Goal: Information Seeking & Learning: Learn about a topic

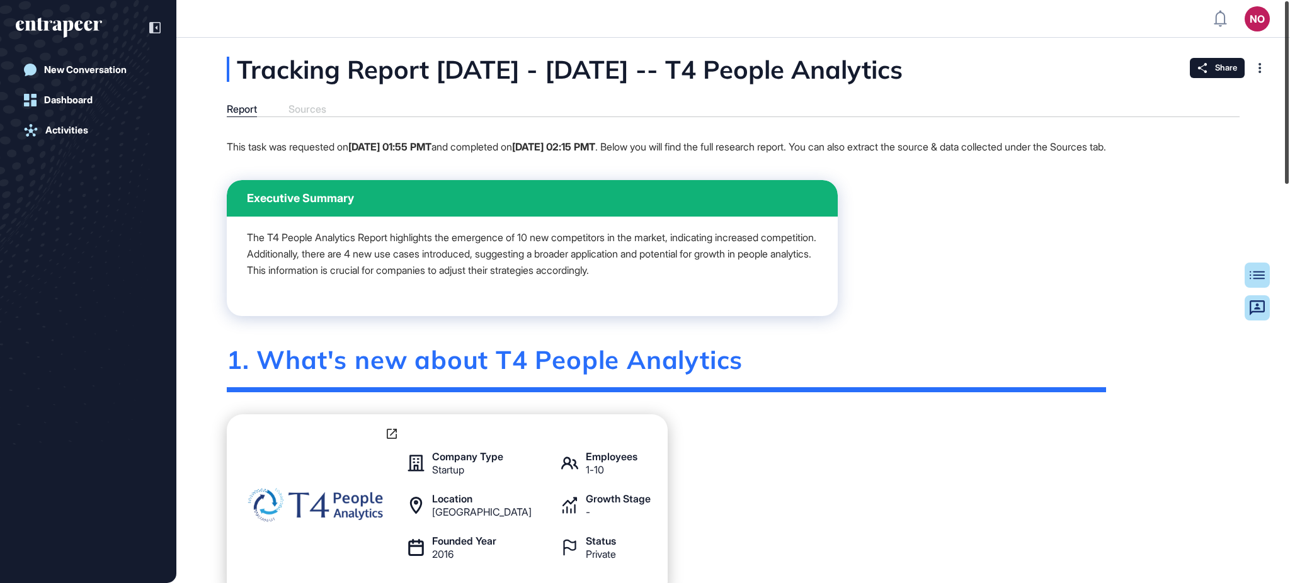
drag, startPoint x: 1289, startPoint y: 472, endPoint x: 1213, endPoint y: 50, distance: 428.9
click at [1213, 50] on div "NO Admin Dashboard Dashboard Profile My Content Request More Data New Conversat…" at bounding box center [645, 291] width 1290 height 583
drag, startPoint x: 789, startPoint y: 68, endPoint x: 1109, endPoint y: 64, distance: 320.0
click at [1029, 64] on div "Tracking Report Jul 12, 2020 - Jun 16, 2025 -- T4 People Analytics" at bounding box center [628, 69] width 802 height 25
copy div "T4 People Analytics"
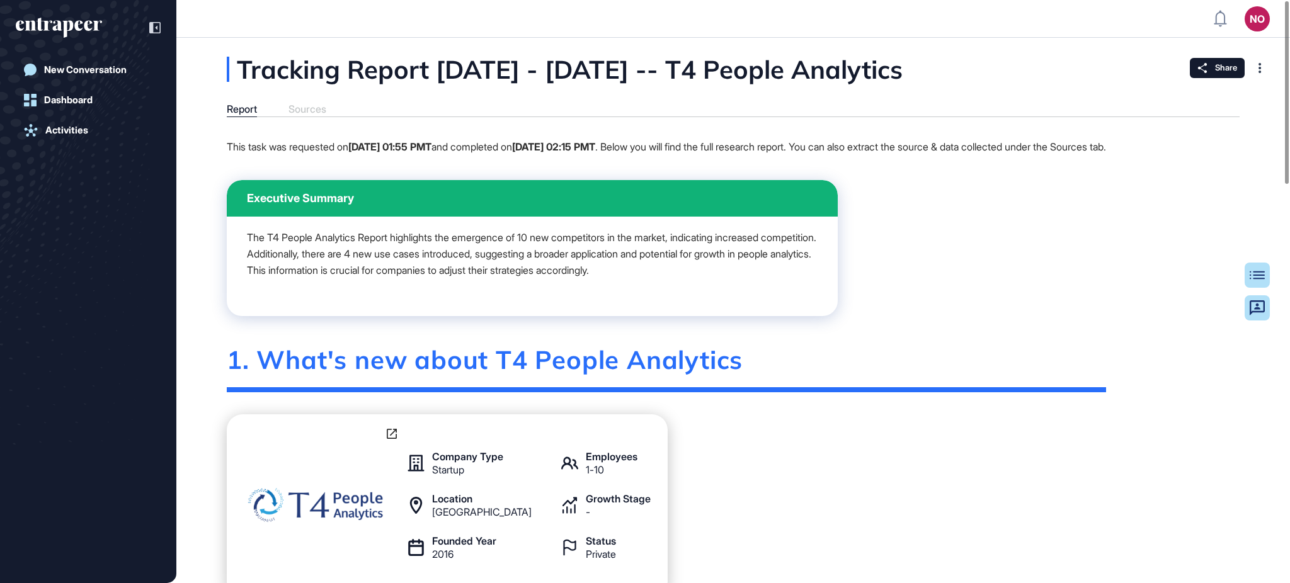
click at [347, 503] on img at bounding box center [317, 505] width 157 height 55
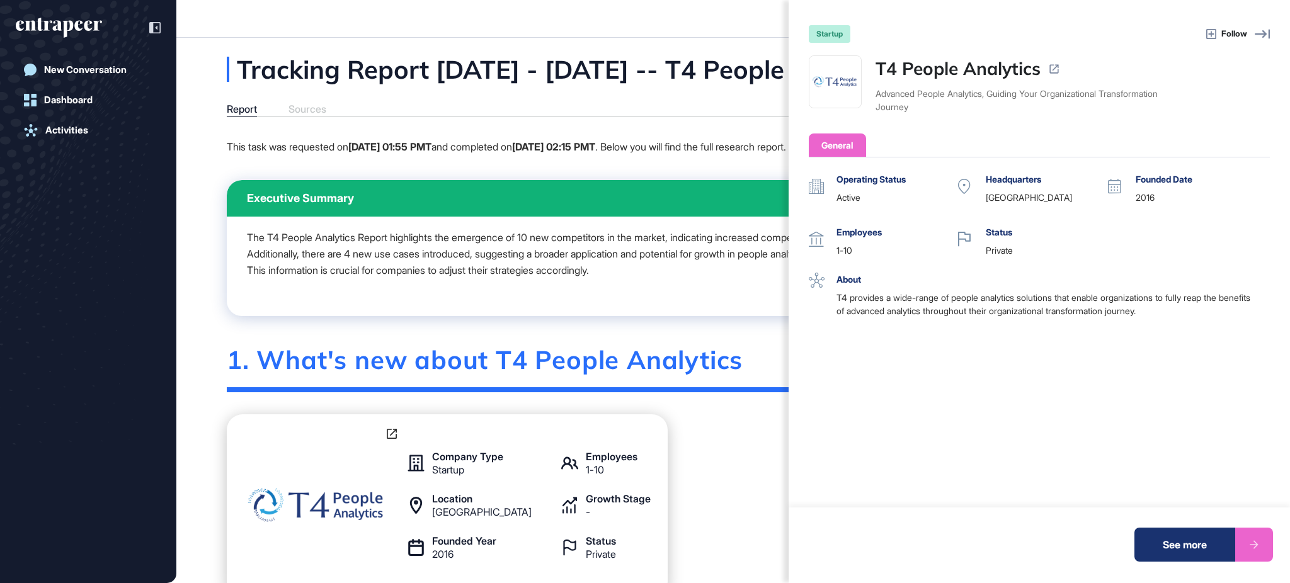
click at [1192, 551] on div "See more" at bounding box center [1184, 545] width 101 height 34
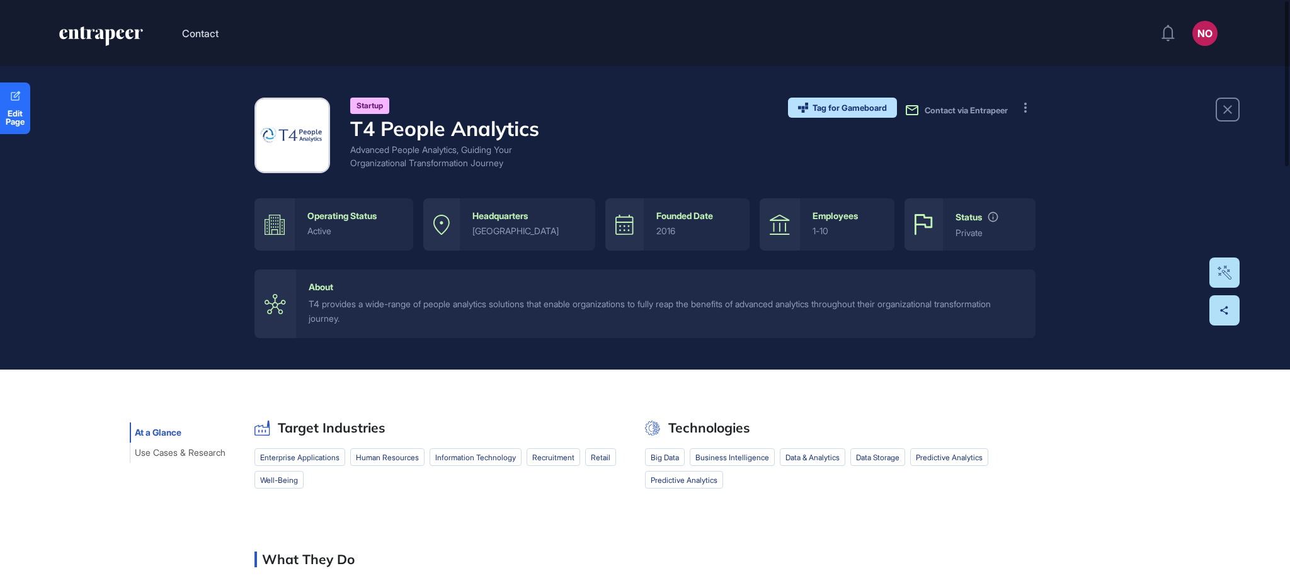
drag, startPoint x: 1024, startPoint y: 108, endPoint x: 1028, endPoint y: 119, distance: 11.4
click at [1025, 110] on icon at bounding box center [1025, 108] width 3 height 10
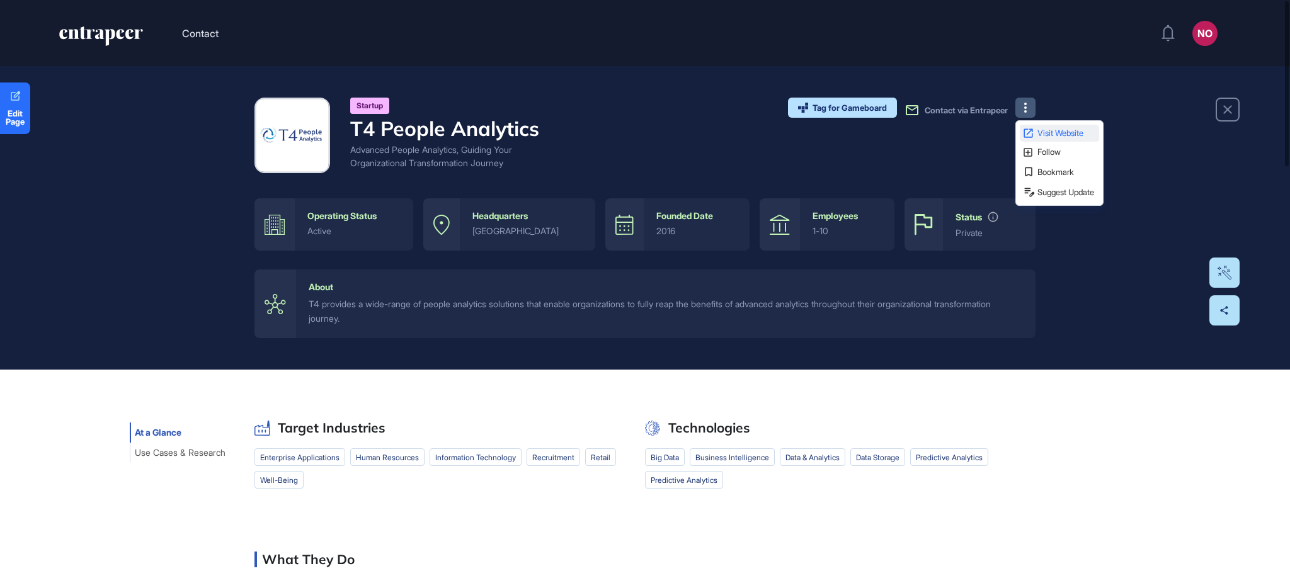
click at [1048, 131] on span "Visit Website" at bounding box center [1066, 133] width 59 height 8
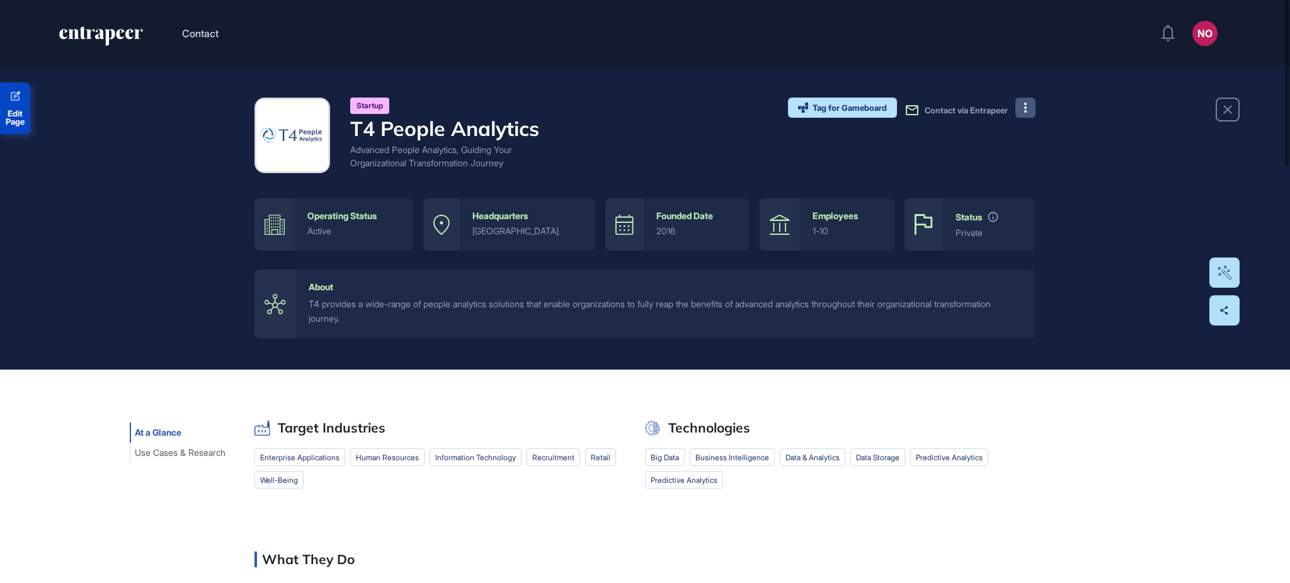
click at [17, 122] on span "Edit Page" at bounding box center [15, 118] width 30 height 16
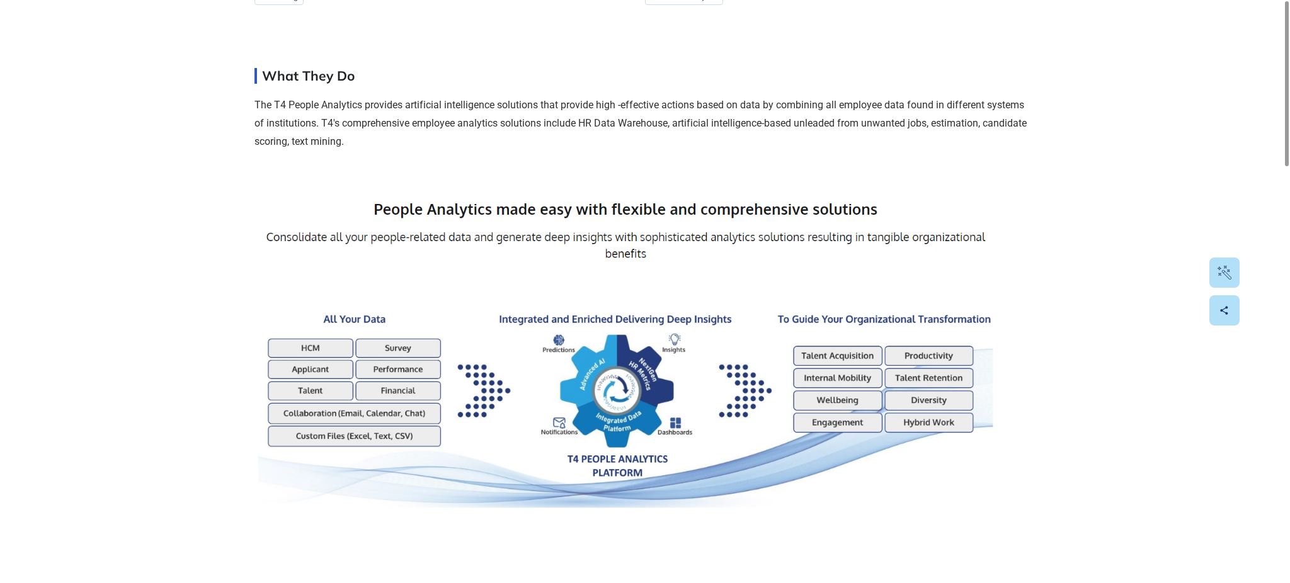
scroll to position [510, 0]
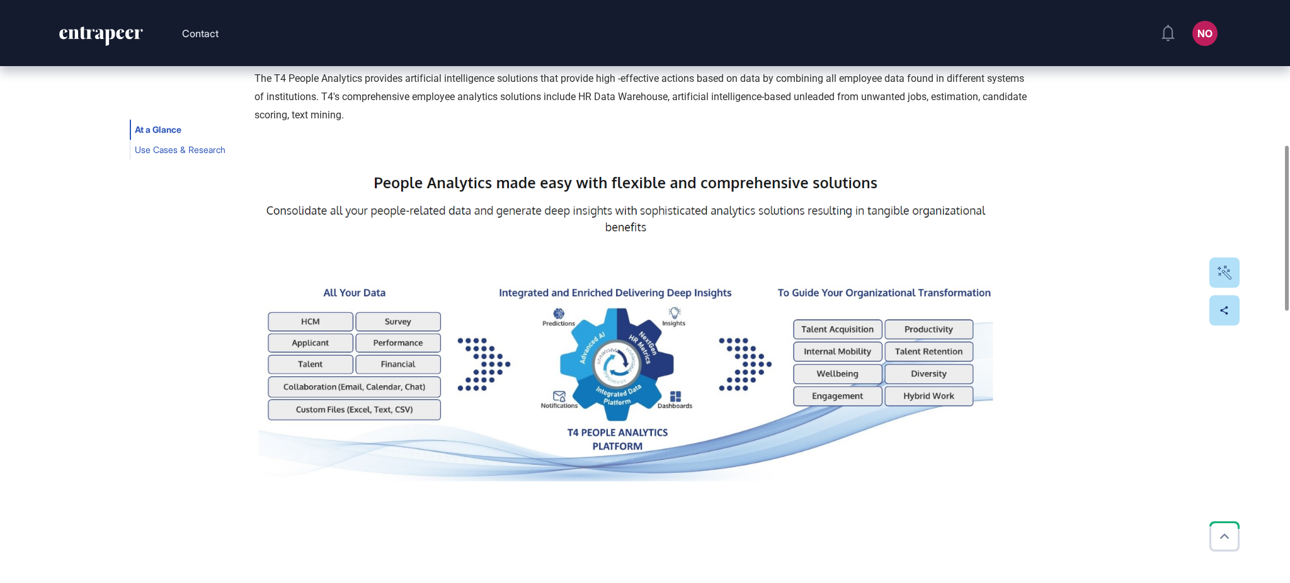
click at [146, 151] on span "Use Cases & Research" at bounding box center [180, 150] width 91 height 10
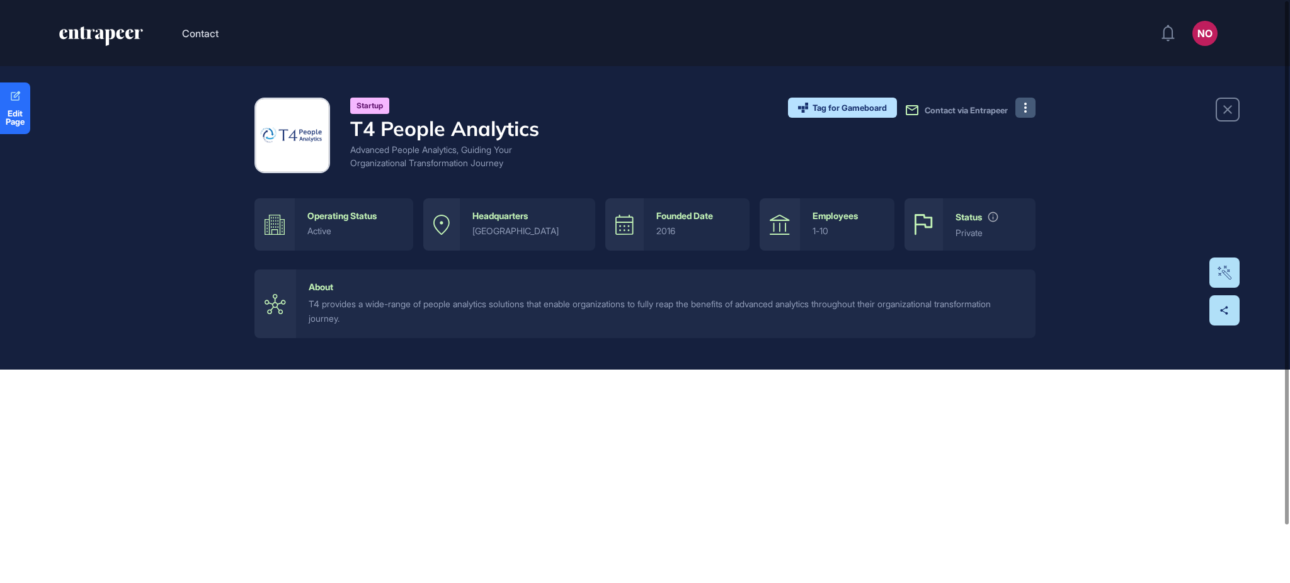
scroll to position [64, 0]
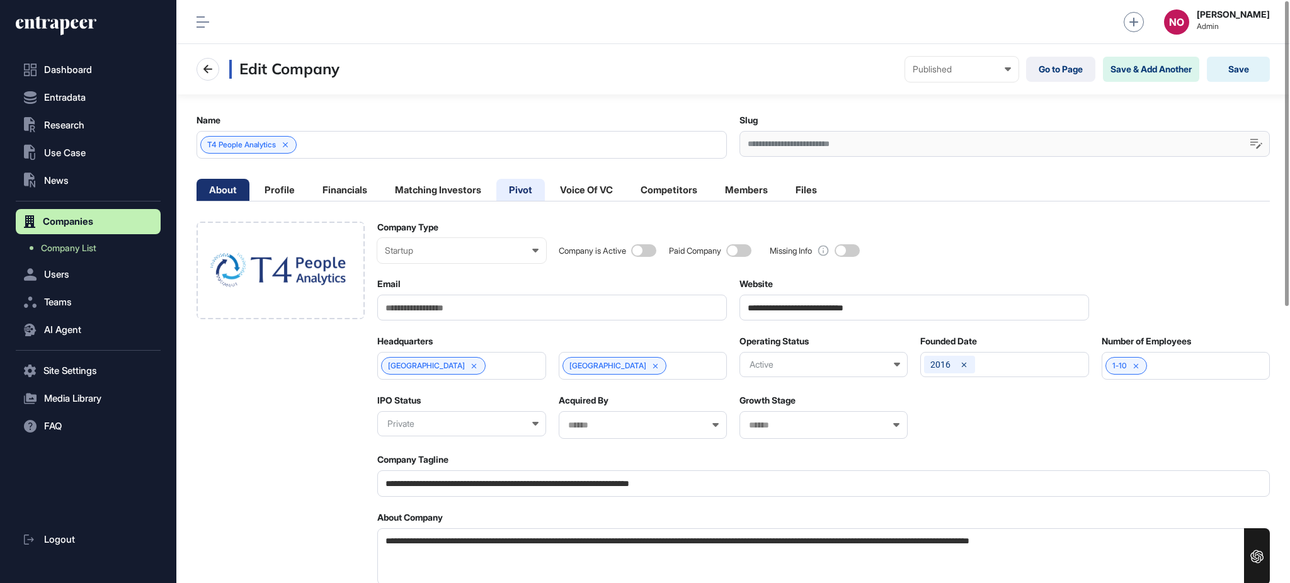
click at [533, 185] on li "Pivot" at bounding box center [520, 190] width 49 height 22
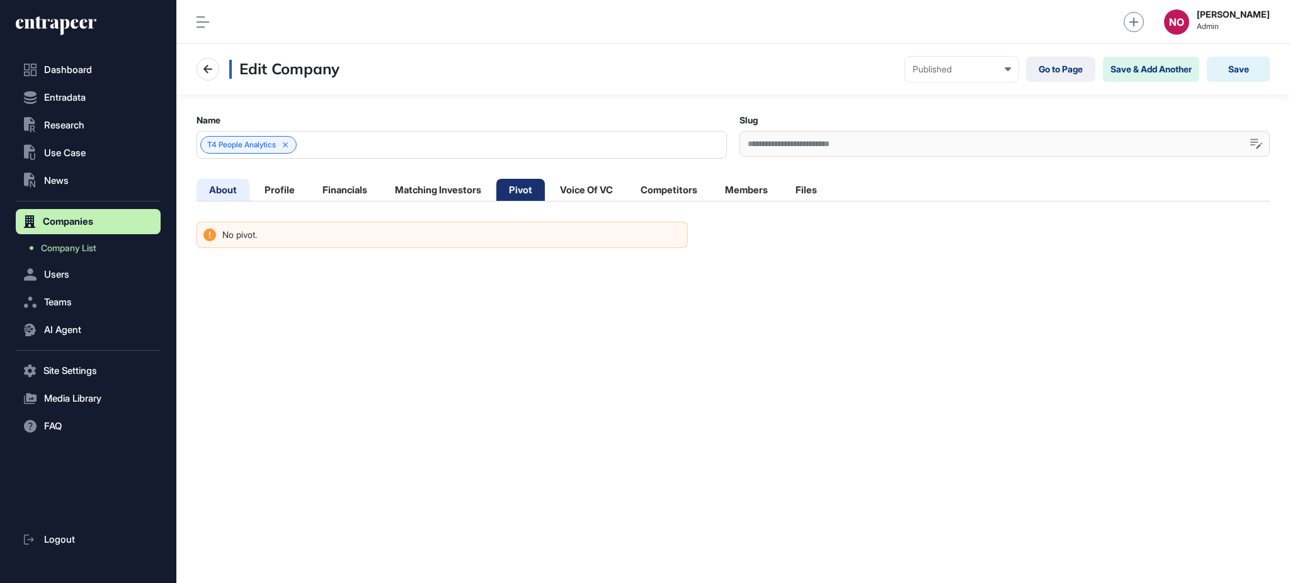
click at [237, 186] on li "About" at bounding box center [223, 190] width 53 height 22
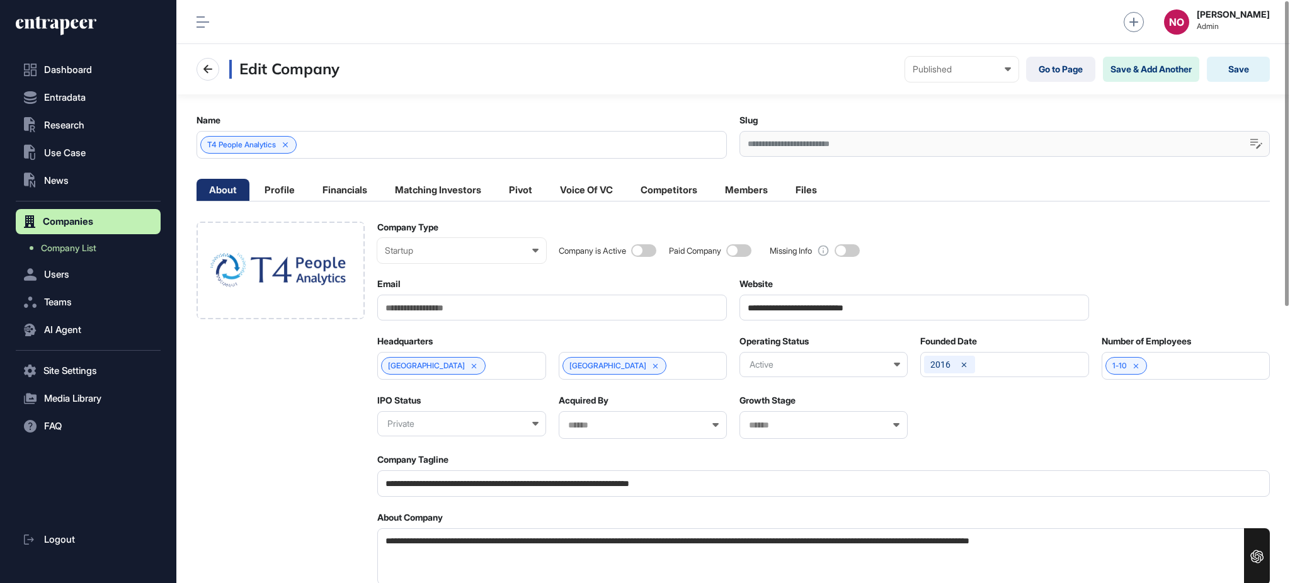
click at [418, 480] on input "**********" at bounding box center [823, 484] width 893 height 26
click at [535, 541] on textarea "**********" at bounding box center [823, 556] width 893 height 57
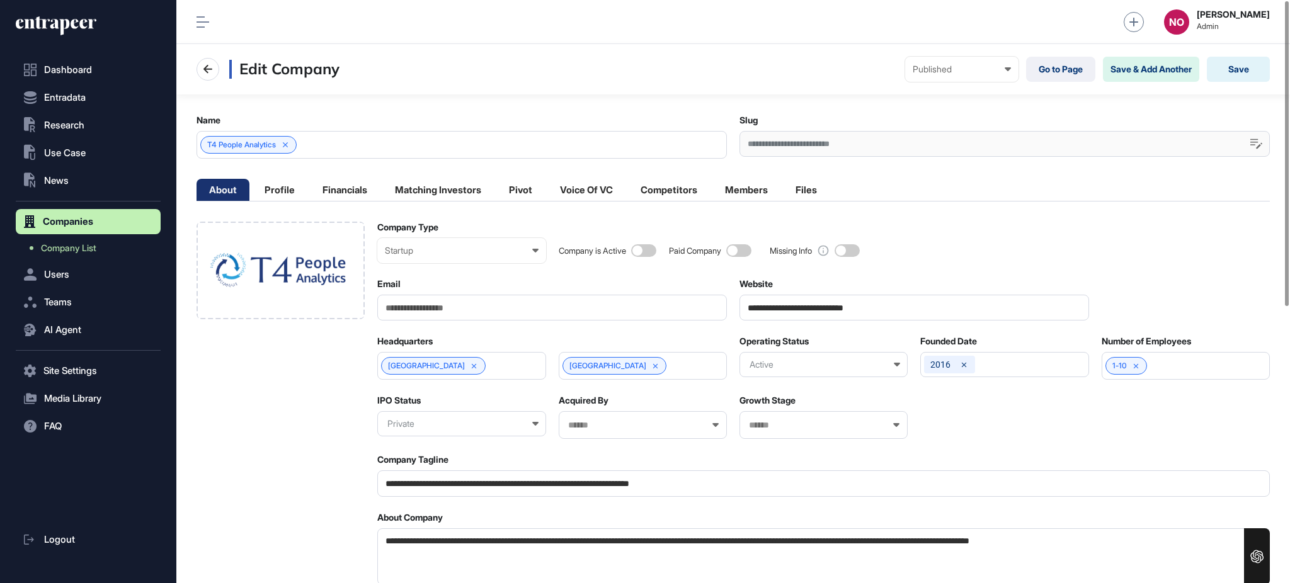
click at [535, 541] on textarea "**********" at bounding box center [823, 556] width 893 height 57
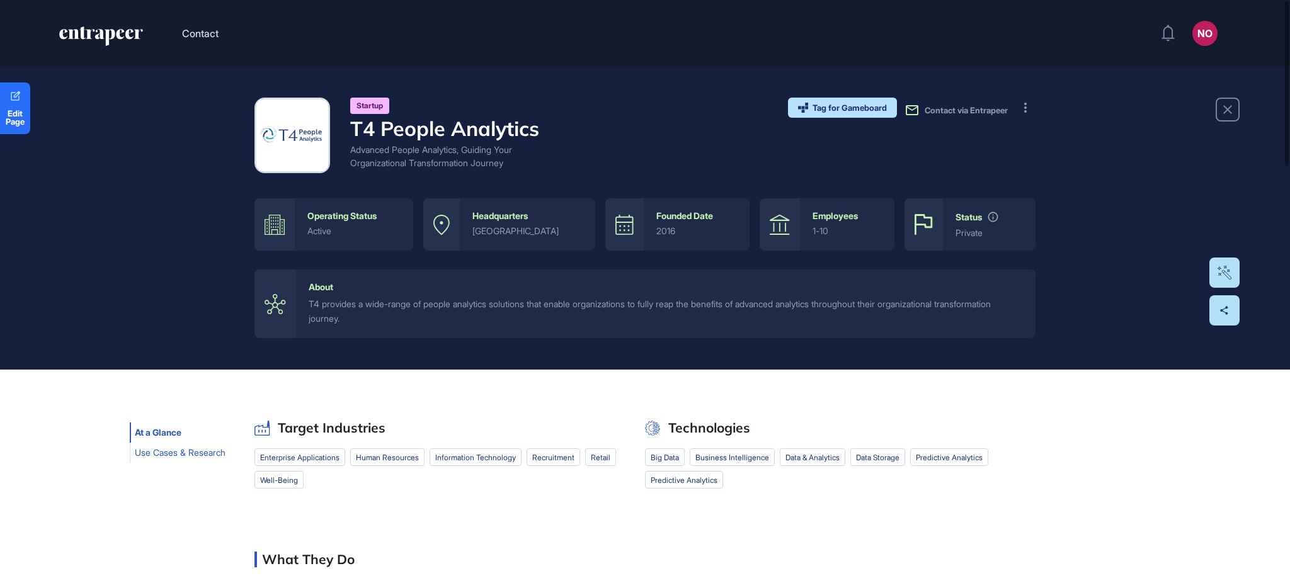
click at [188, 453] on span "Use Cases & Research" at bounding box center [180, 453] width 91 height 10
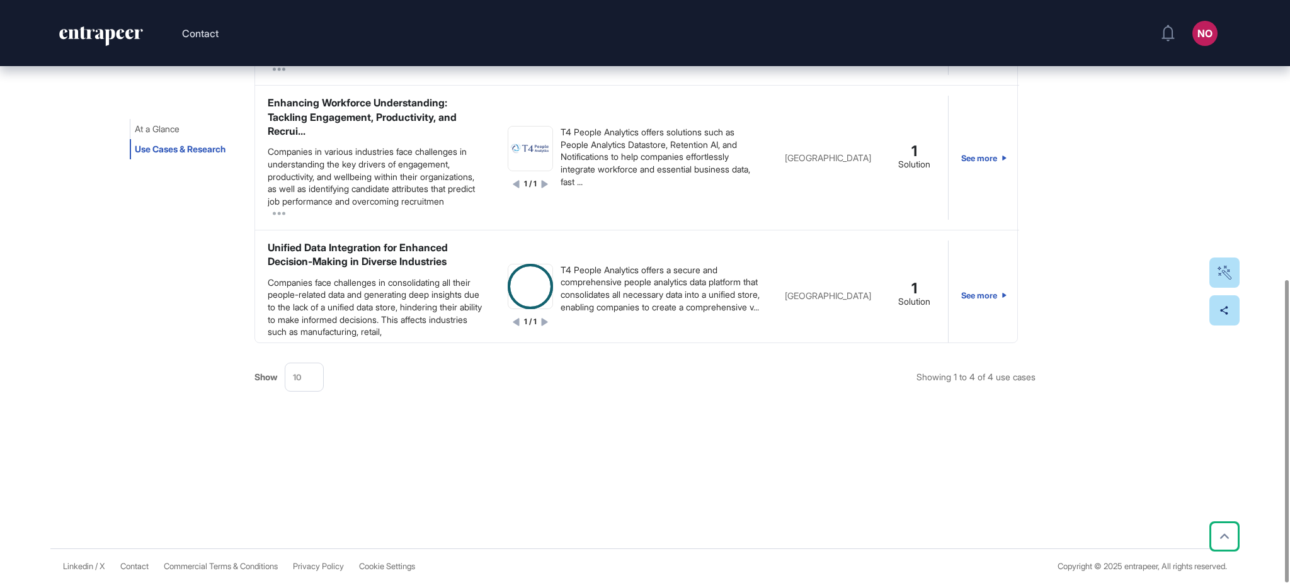
scroll to position [214, 0]
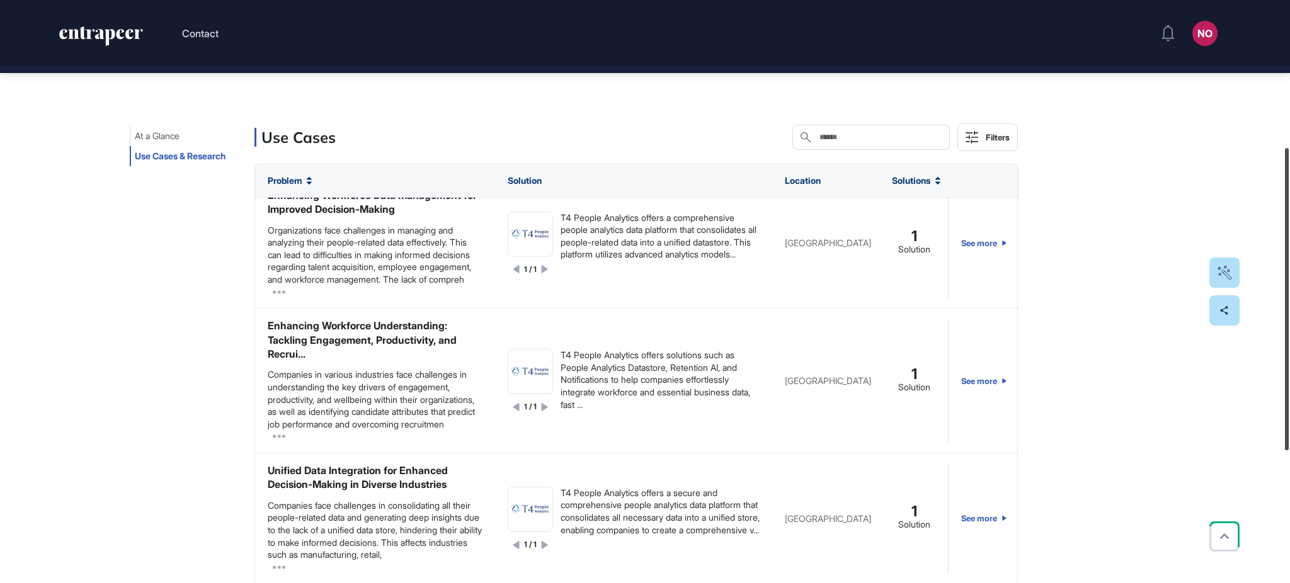
drag, startPoint x: 1289, startPoint y: 433, endPoint x: 1275, endPoint y: 316, distance: 117.4
click at [1280, 311] on div "Contact NO Admin Dashboard Dashboard Profile My Content Request More Data Edit …" at bounding box center [645, 291] width 1290 height 583
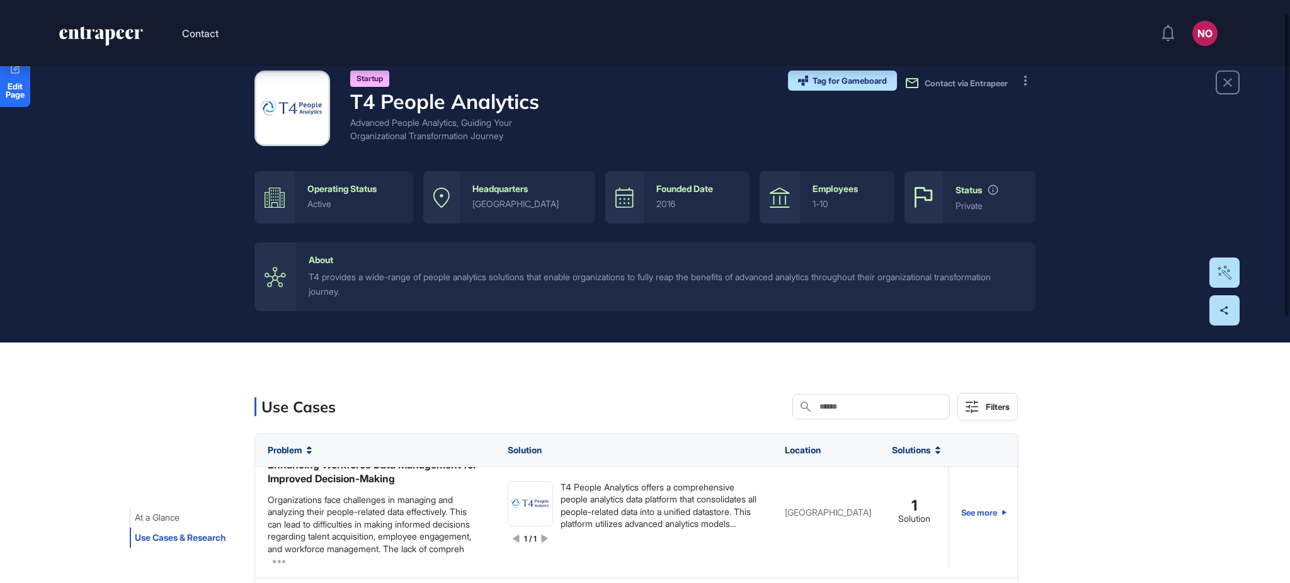
scroll to position [0, 0]
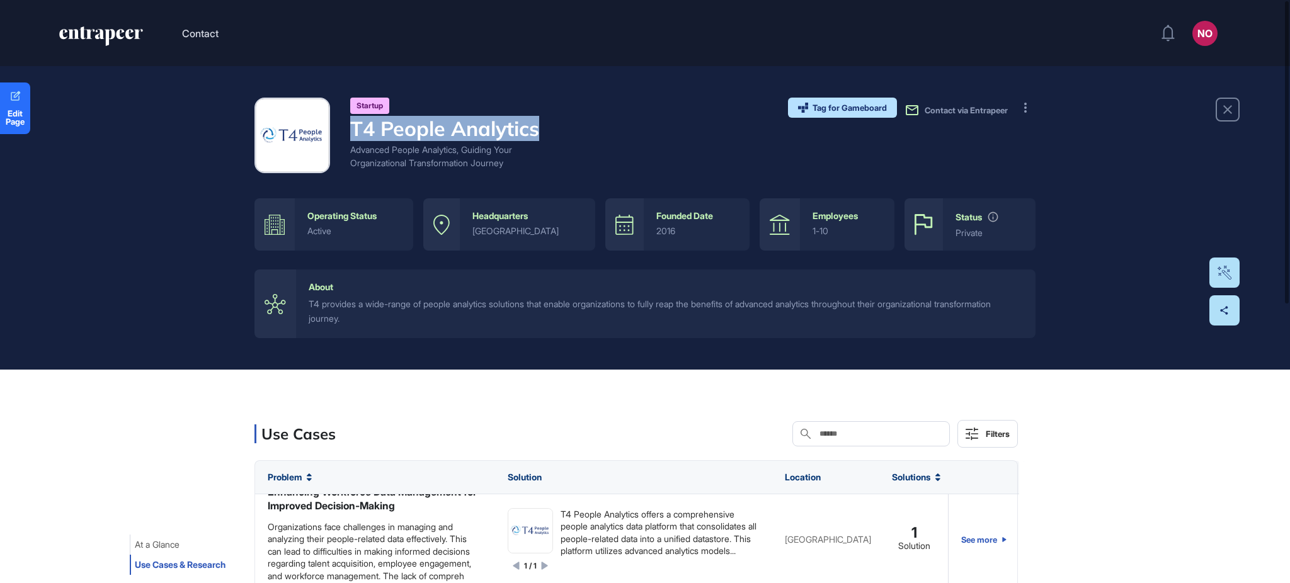
drag, startPoint x: 357, startPoint y: 128, endPoint x: 547, endPoint y: 127, distance: 190.9
click at [547, 127] on h4 "T4 People Analytics" at bounding box center [457, 129] width 214 height 24
copy h4 "T4 People Analytics"
